Goal: Task Accomplishment & Management: Manage account settings

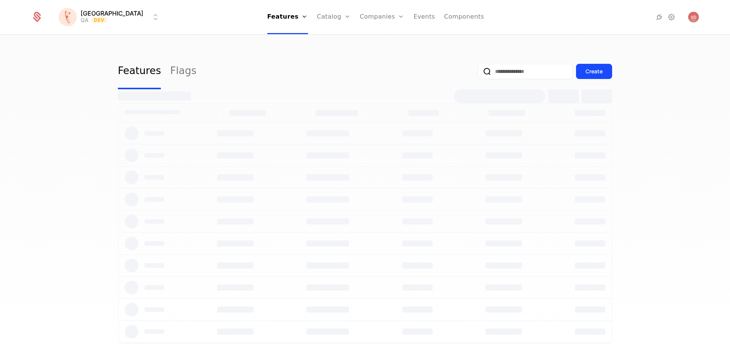
select select "***"
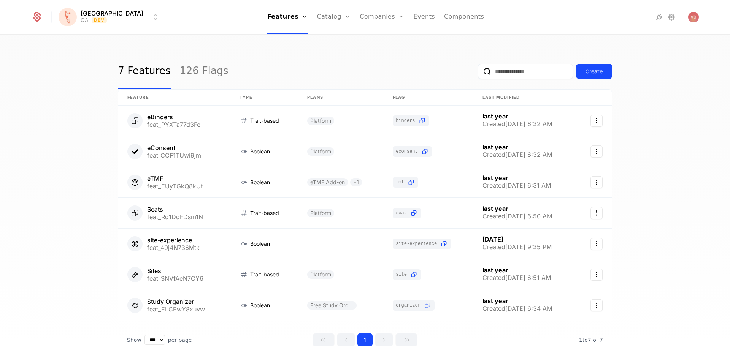
click at [193, 70] on link "126 Flags" at bounding box center [204, 72] width 49 height 36
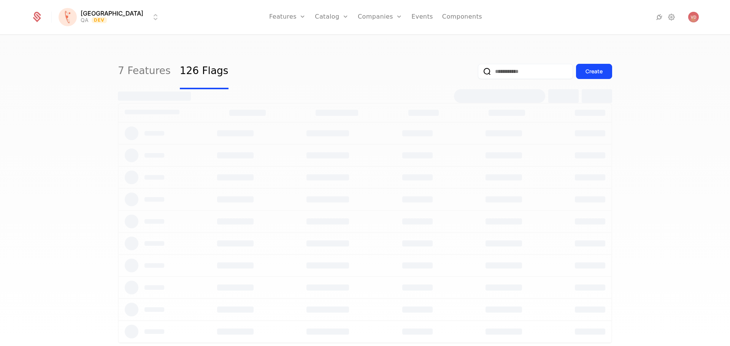
select select "***"
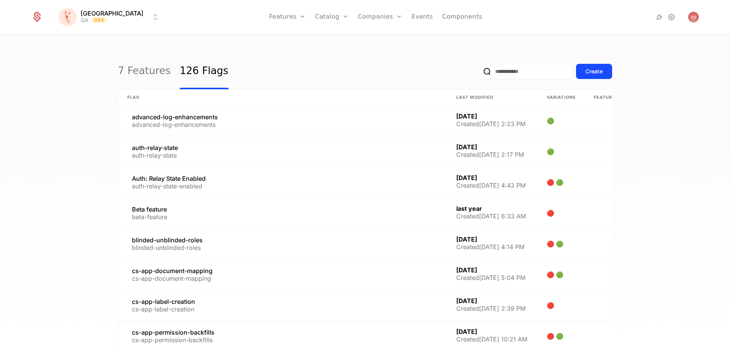
click at [109, 16] on html "[PERSON_NAME] QA Dev Features Features Flags Catalog Plans Add Ons Credits Conf…" at bounding box center [365, 173] width 730 height 346
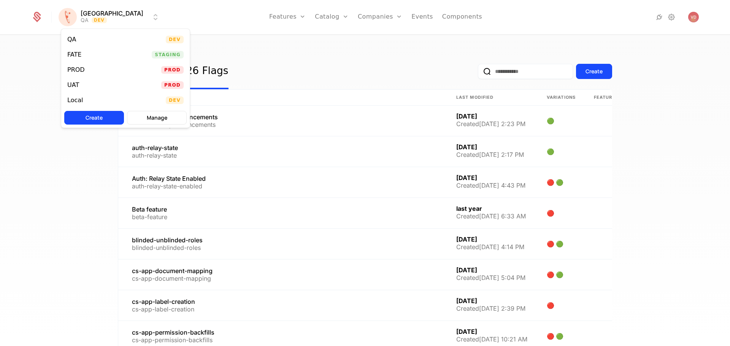
click at [92, 67] on div "PROD Prod" at bounding box center [125, 69] width 128 height 15
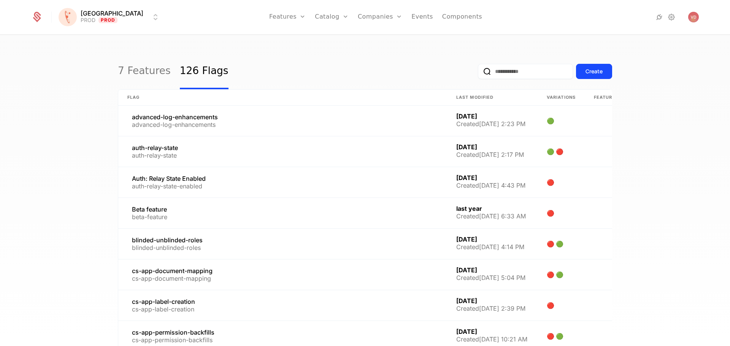
click at [490, 67] on input "email" at bounding box center [525, 71] width 95 height 15
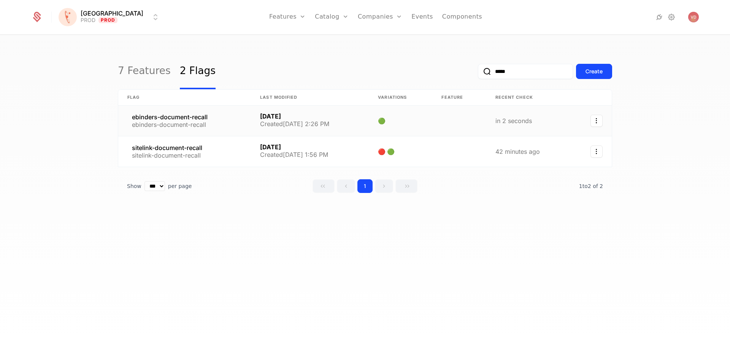
type input "*****"
click at [235, 125] on link at bounding box center [184, 121] width 133 height 30
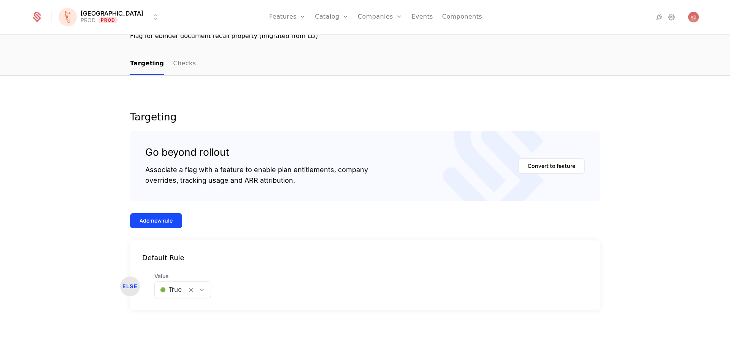
scroll to position [65, 0]
click at [195, 289] on div at bounding box center [201, 289] width 13 height 8
click at [185, 322] on div "🔴 False" at bounding box center [179, 323] width 46 height 8
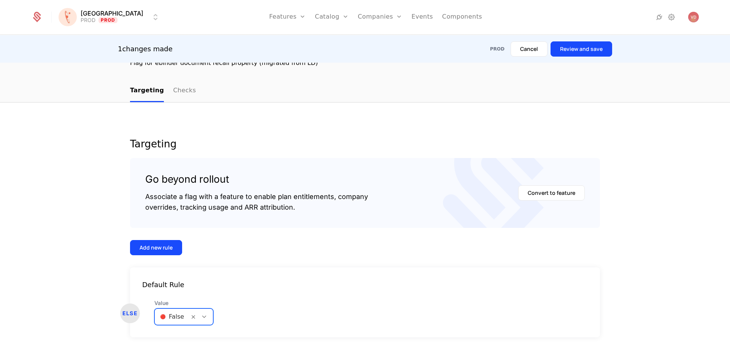
click at [589, 54] on button "Review and save" at bounding box center [581, 48] width 62 height 15
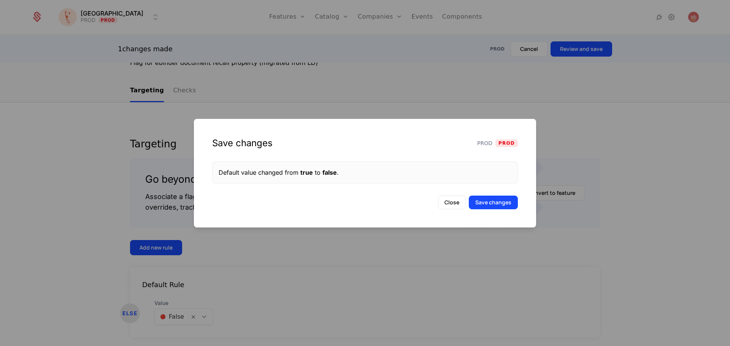
click at [493, 206] on button "Save changes" at bounding box center [493, 203] width 49 height 14
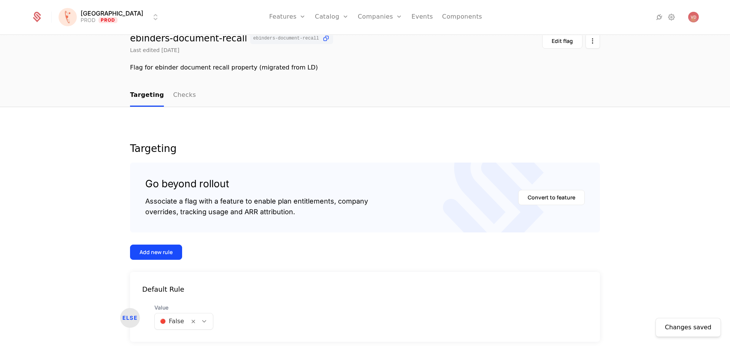
scroll to position [0, 0]
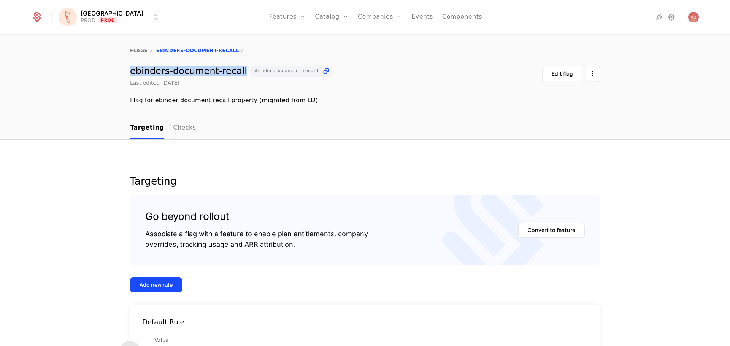
drag, startPoint x: 231, startPoint y: 68, endPoint x: 128, endPoint y: 74, distance: 103.5
click at [130, 74] on div "ebinders-document-recall [PERSON_NAME]-document-recall" at bounding box center [231, 71] width 203 height 11
copy div "ebinders-document-recall"
click at [481, 113] on div "flags [PERSON_NAME]-document-recall [PERSON_NAME]-document-recall [PERSON_NAME]…" at bounding box center [365, 76] width 730 height 82
click at [108, 12] on html "[PERSON_NAME] PROD Prod Features Features Flags Catalog Plans Add Ons Credits C…" at bounding box center [365, 173] width 730 height 346
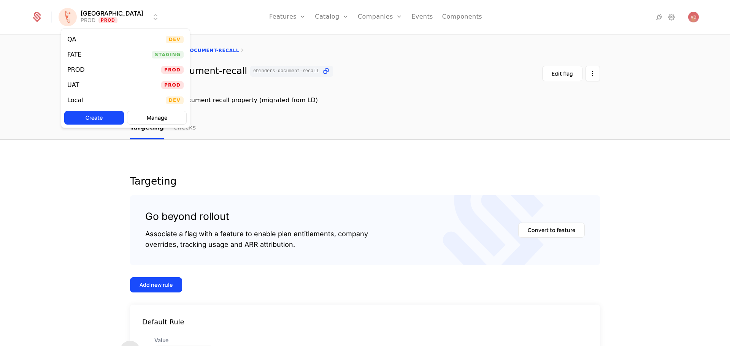
click at [88, 83] on div "UAT Prod" at bounding box center [125, 85] width 128 height 15
click at [102, 16] on html "[PERSON_NAME] Prod Features Features Flags Catalog Plans Add Ons Credits Config…" at bounding box center [365, 173] width 730 height 346
click at [96, 58] on div "FATE Staging" at bounding box center [125, 54] width 128 height 15
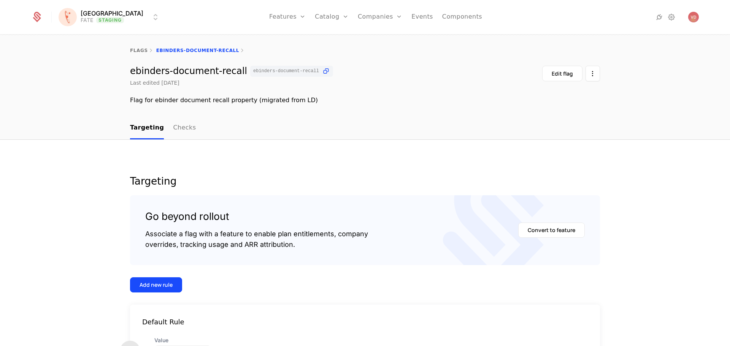
click at [106, 21] on html "[PERSON_NAME] FATE Staging Features Features Flags Catalog Plans Add Ons Credit…" at bounding box center [365, 173] width 730 height 346
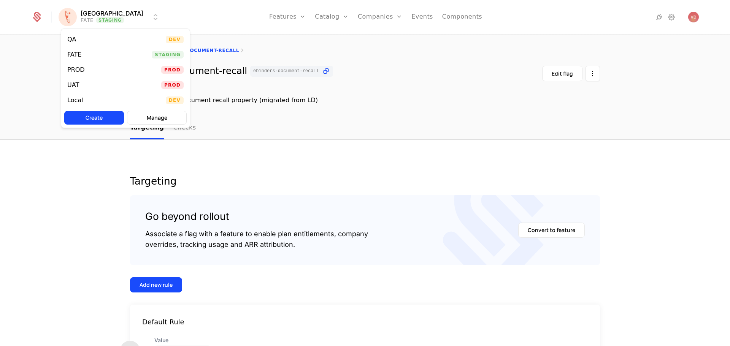
click at [102, 41] on div "QA Dev" at bounding box center [125, 39] width 128 height 15
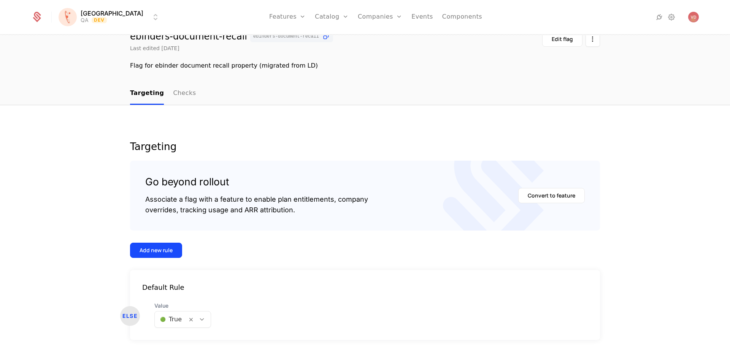
scroll to position [65, 0]
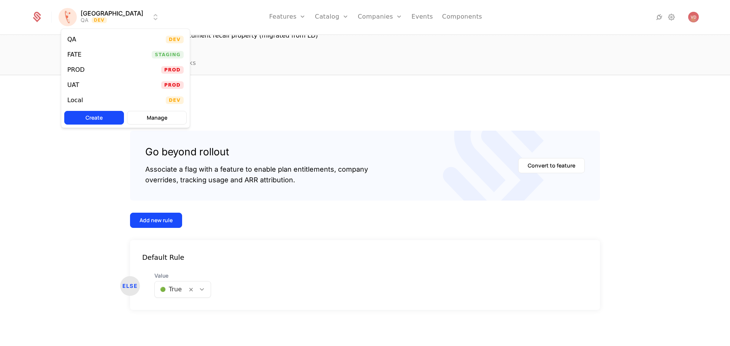
click at [104, 19] on html "[PERSON_NAME] QA Dev Features Features Flags Catalog Plans Add Ons Credits Conf…" at bounding box center [365, 173] width 730 height 346
click at [95, 67] on div "PROD Prod" at bounding box center [125, 69] width 128 height 15
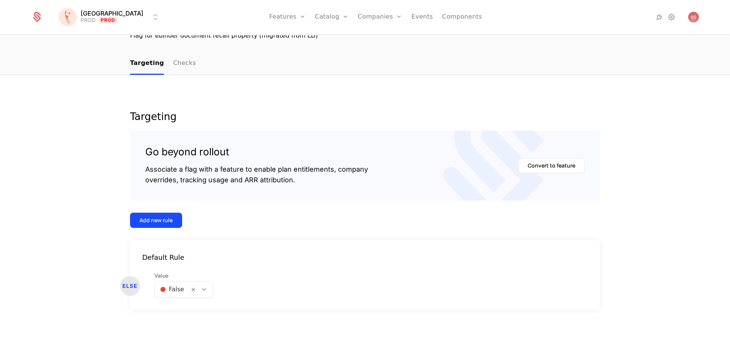
click at [106, 20] on html "[PERSON_NAME] PROD Prod Features Features Flags Catalog Plans Add Ons Credits C…" at bounding box center [365, 173] width 730 height 346
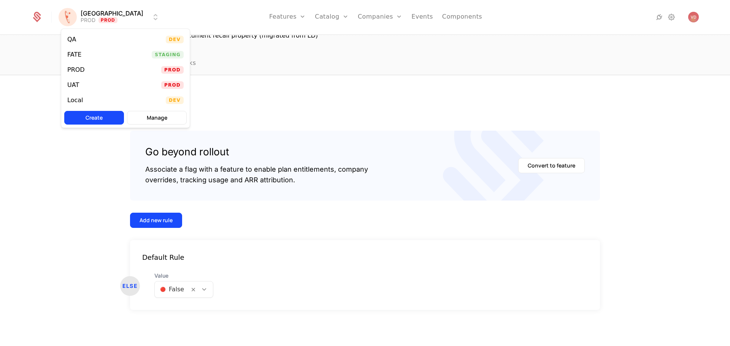
click at [89, 85] on div "UAT Prod" at bounding box center [125, 85] width 128 height 15
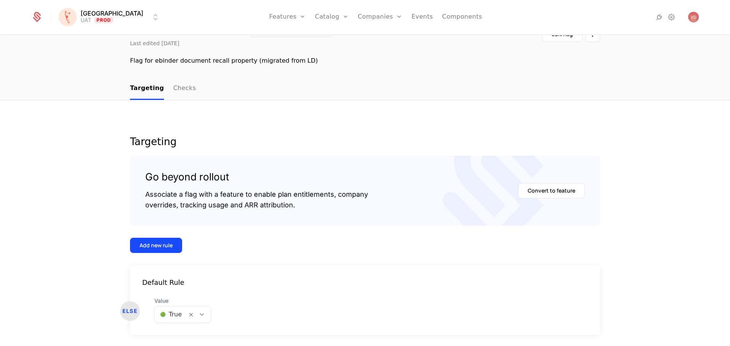
scroll to position [27, 0]
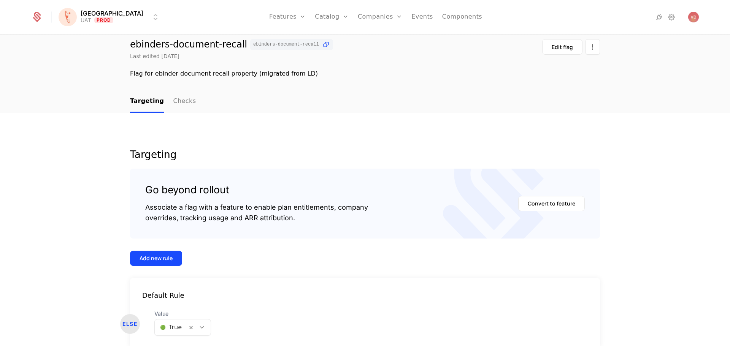
click at [93, 14] on html "[PERSON_NAME] Prod Features Features Flags Catalog Plans Add Ons Credits Config…" at bounding box center [365, 173] width 730 height 346
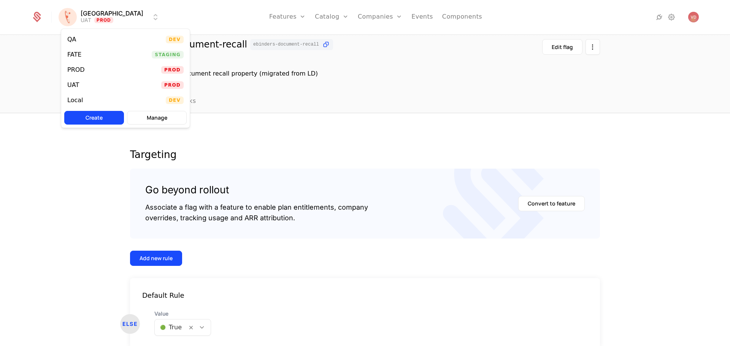
click at [88, 56] on div "FATE Staging" at bounding box center [125, 54] width 128 height 15
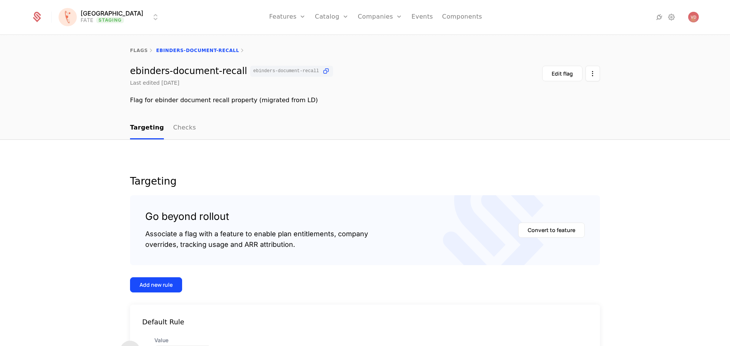
click at [99, 20] on html "[PERSON_NAME] FATE Staging Features Features Flags Catalog Plans Add Ons Credit…" at bounding box center [365, 173] width 730 height 346
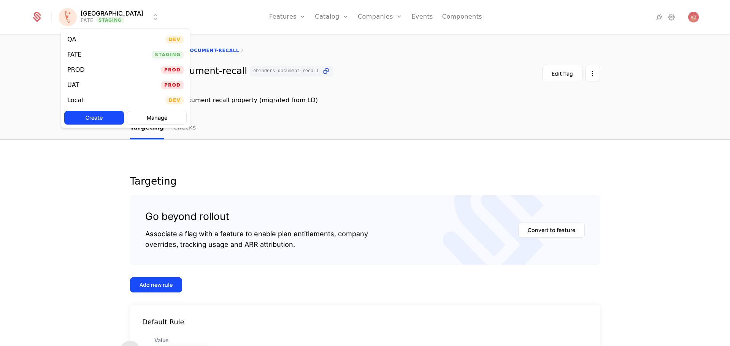
click at [86, 70] on div "PROD" at bounding box center [79, 70] width 24 height 8
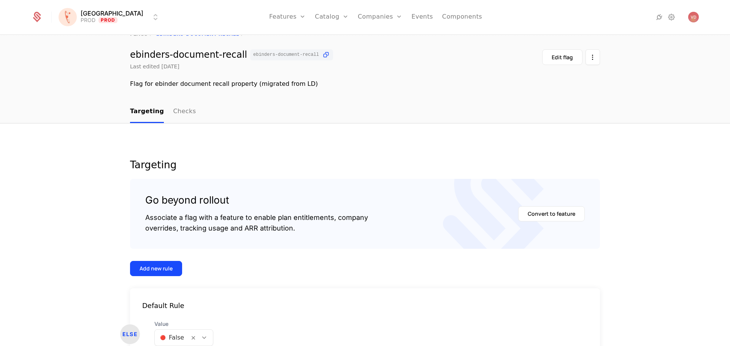
scroll to position [65, 0]
